Goal: Task Accomplishment & Management: Use online tool/utility

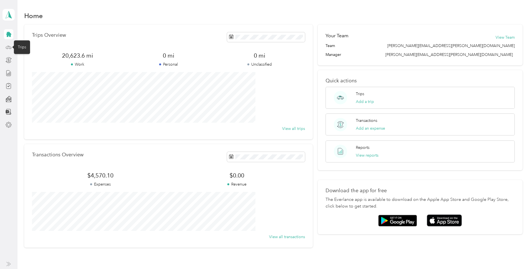
click at [8, 47] on icon at bounding box center [9, 47] width 6 height 6
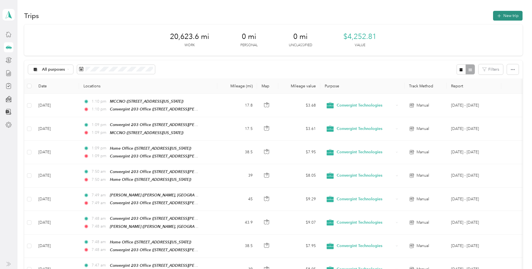
click at [493, 16] on button "New trip" at bounding box center [508, 16] width 30 height 10
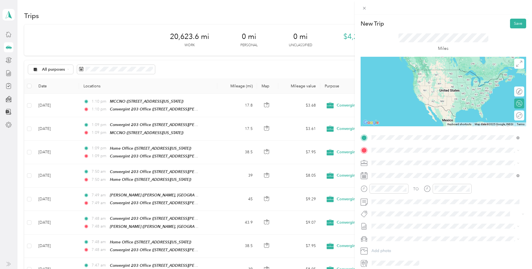
click at [391, 160] on strong "Convergint 203 Office" at bounding box center [402, 159] width 41 height 5
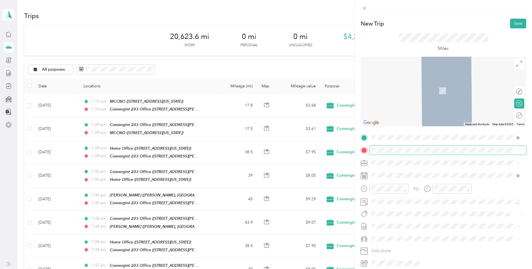
click at [387, 147] on span at bounding box center [448, 150] width 157 height 9
click at [391, 175] on div "Home Office [STREET_ADDRESS][US_STATE]" at bounding box center [410, 176] width 56 height 12
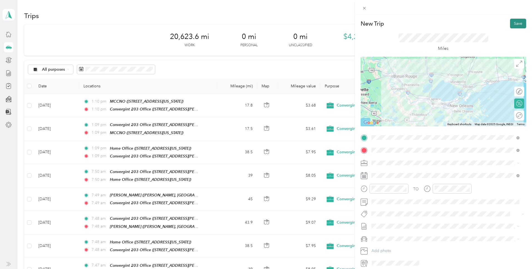
click at [511, 21] on button "Save" at bounding box center [518, 24] width 16 height 10
